Goal: Information Seeking & Learning: Stay updated

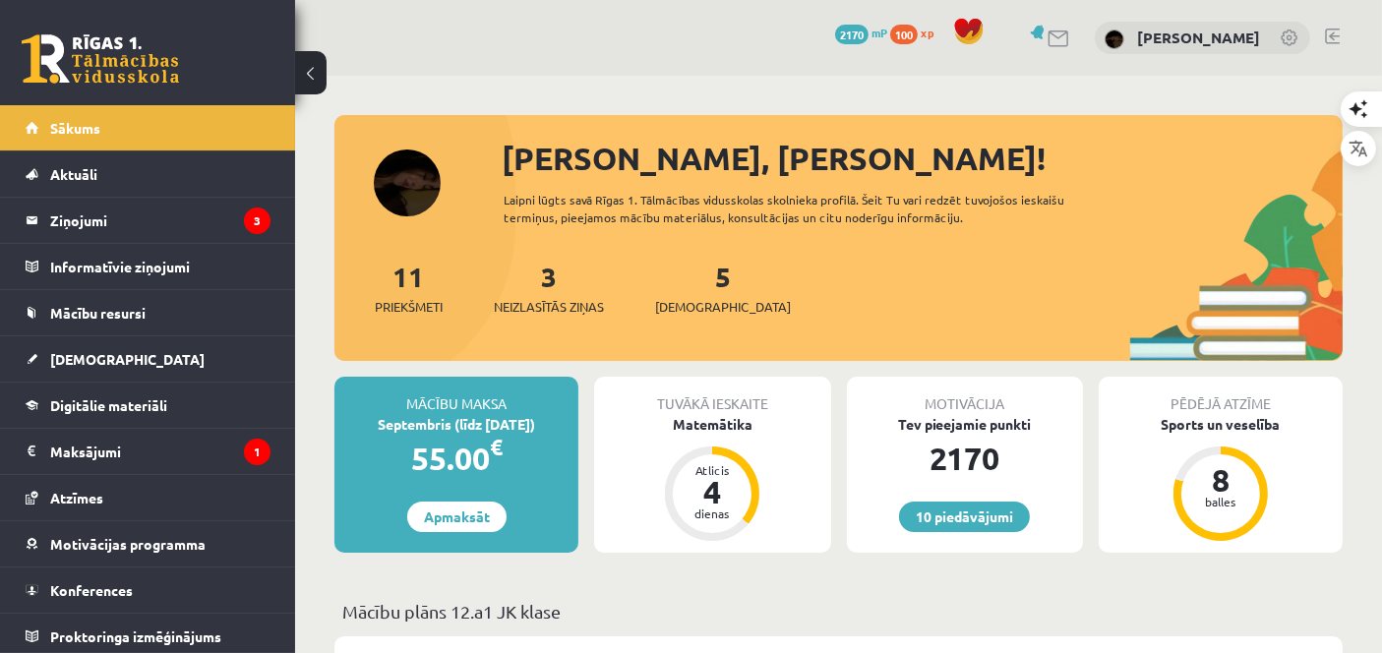
click at [561, 293] on div "3 Neizlasītās ziņas" at bounding box center [549, 286] width 110 height 61
click at [551, 271] on link "3 Neizlasītās ziņas" at bounding box center [549, 288] width 110 height 58
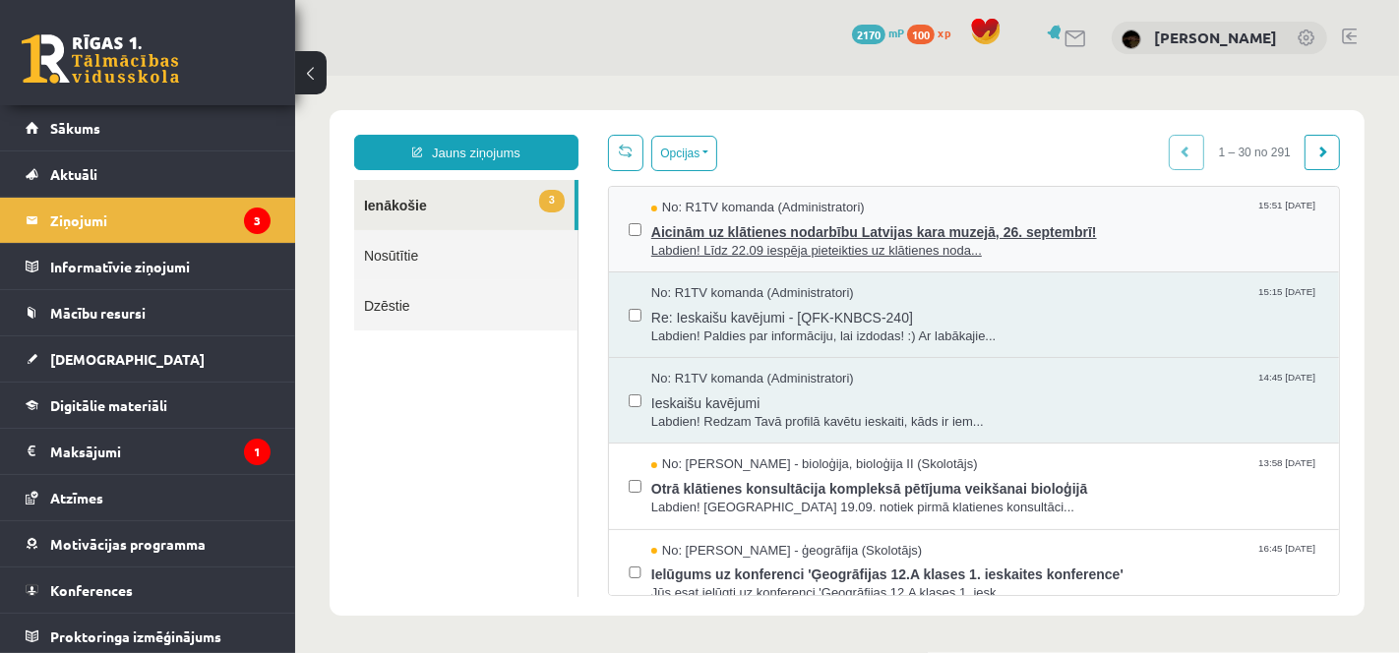
click at [736, 216] on span "Aicinām uz klātienes nodarbību Latvijas kara muzejā, 26. septembrī!" at bounding box center [984, 228] width 668 height 25
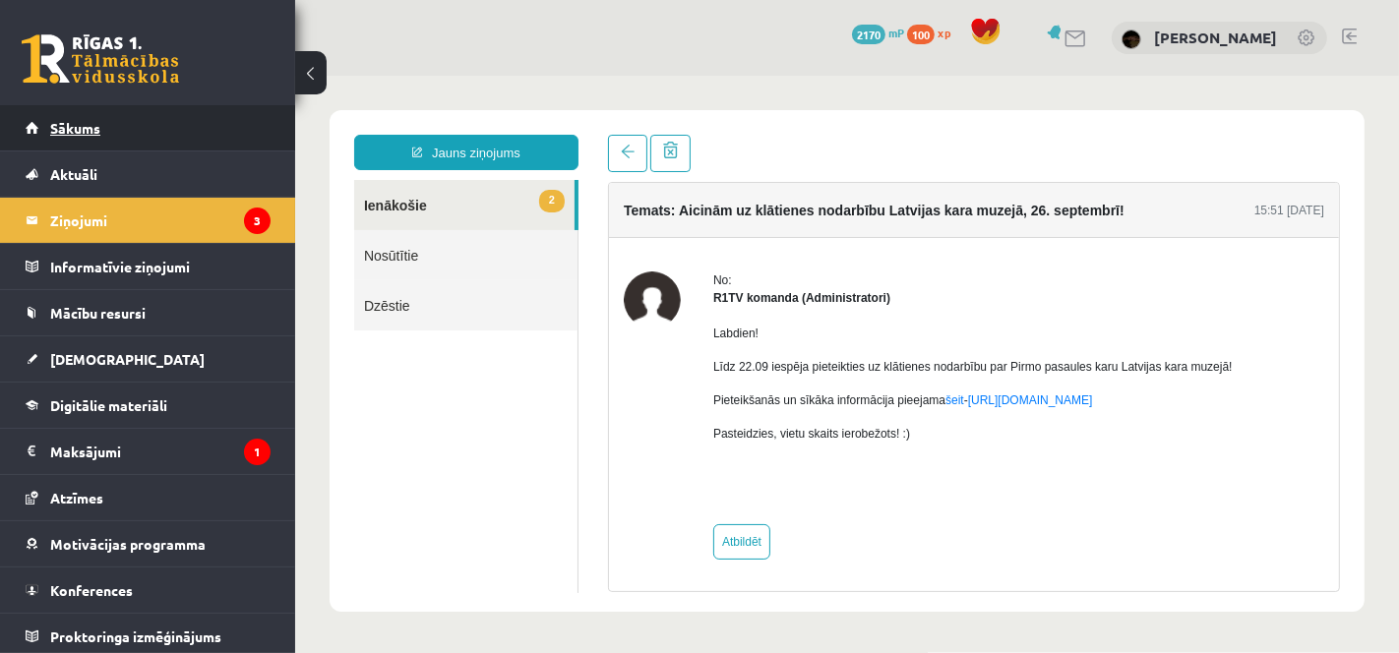
click at [117, 128] on link "Sākums" at bounding box center [148, 127] width 245 height 45
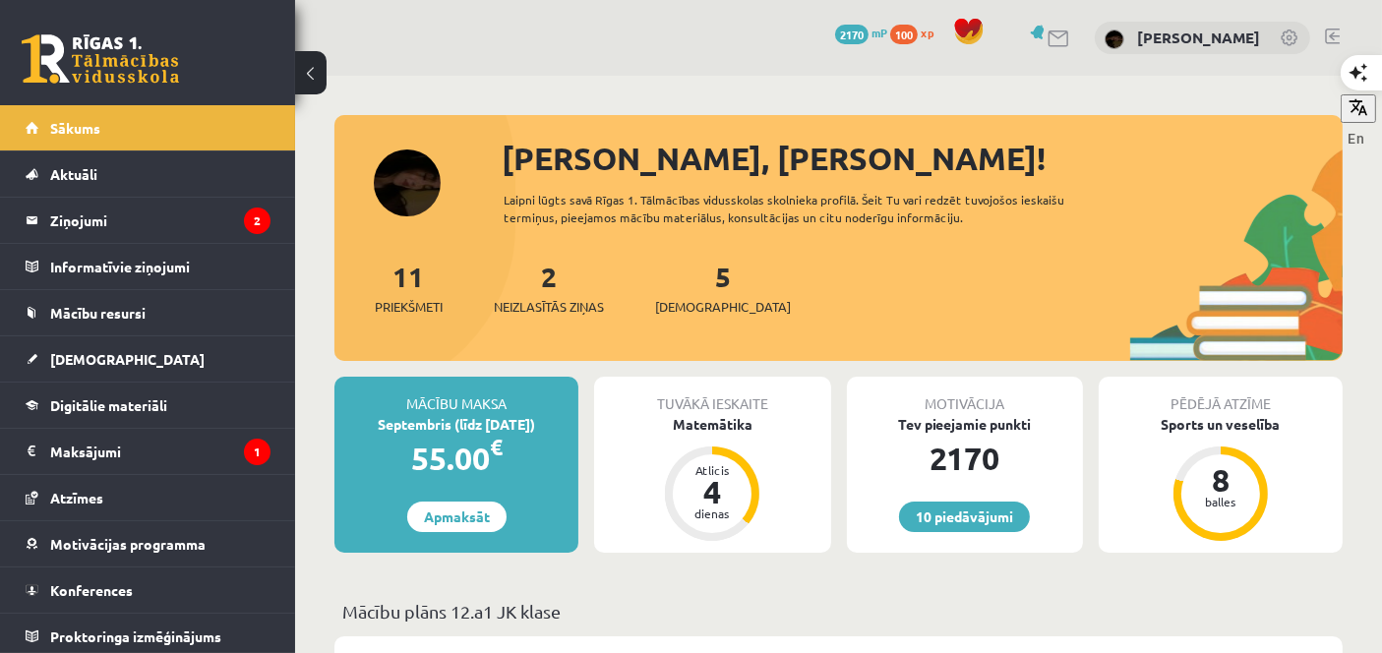
click at [208, 12] on div "10 Dāvanas 2170 mP 100 xp" at bounding box center [147, 52] width 295 height 105
